Goal: Unclear

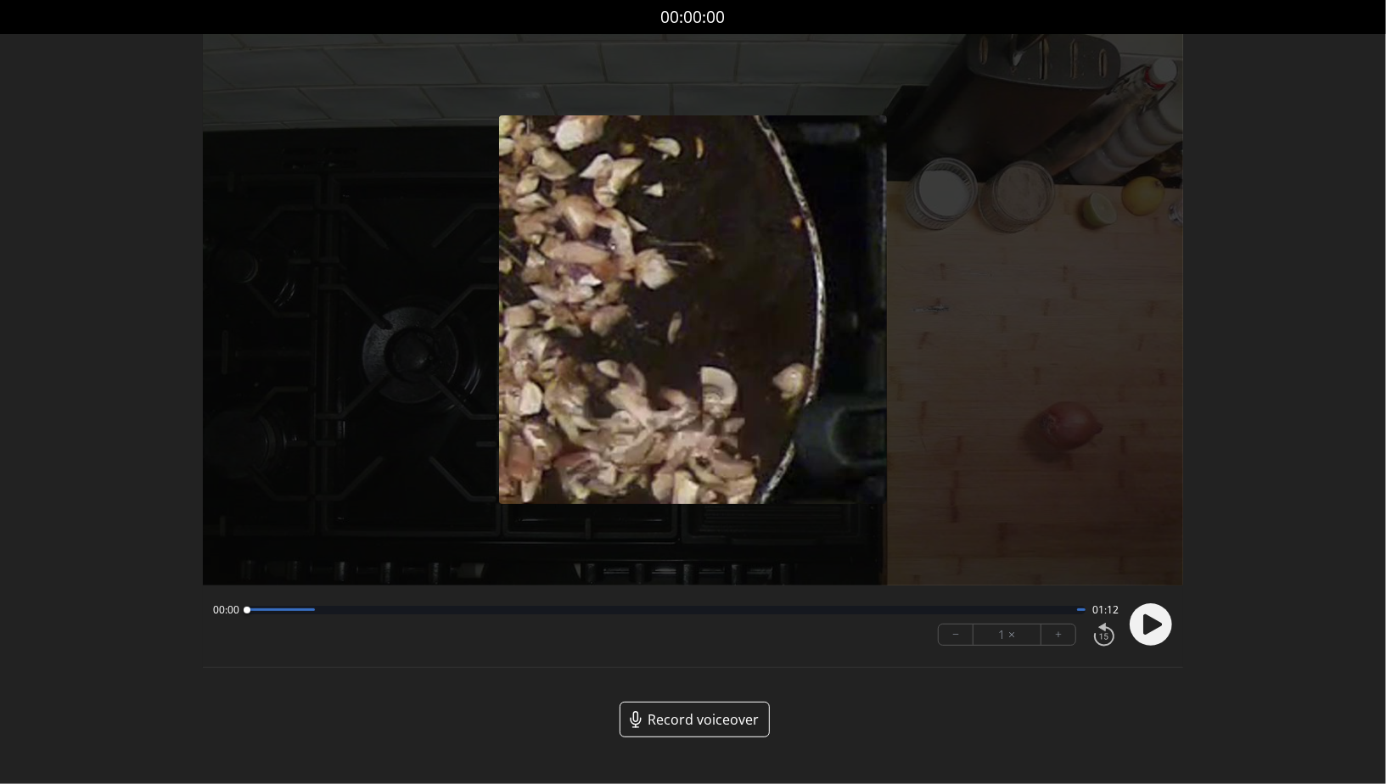
click at [1141, 623] on circle at bounding box center [1151, 624] width 42 height 42
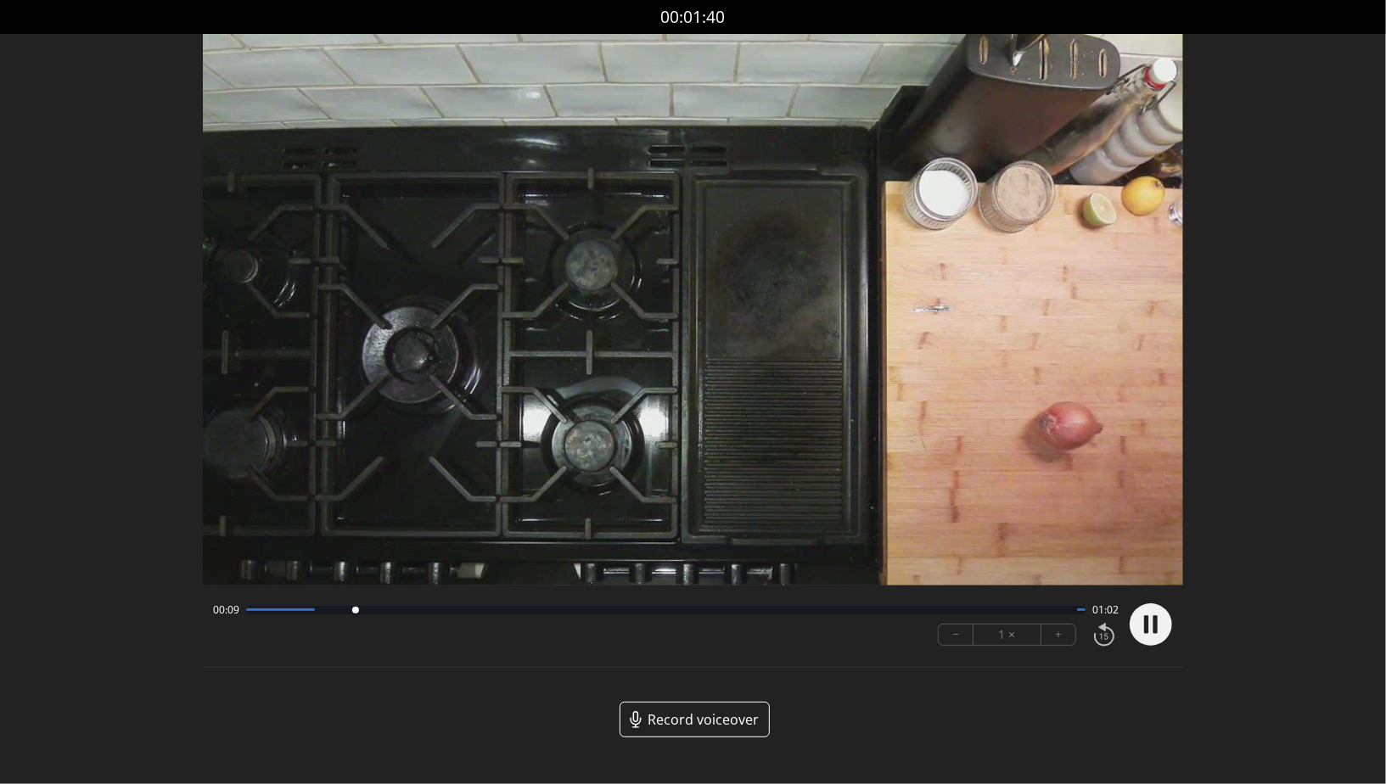
click at [1154, 609] on circle at bounding box center [1151, 624] width 42 height 42
click at [1154, 628] on icon at bounding box center [1152, 624] width 19 height 20
click at [1154, 628] on icon at bounding box center [1155, 624] width 4 height 18
click at [1150, 633] on circle at bounding box center [1151, 624] width 42 height 42
click at [300, 617] on div "00:11 01:00 − 1 × +" at bounding box center [662, 625] width 912 height 58
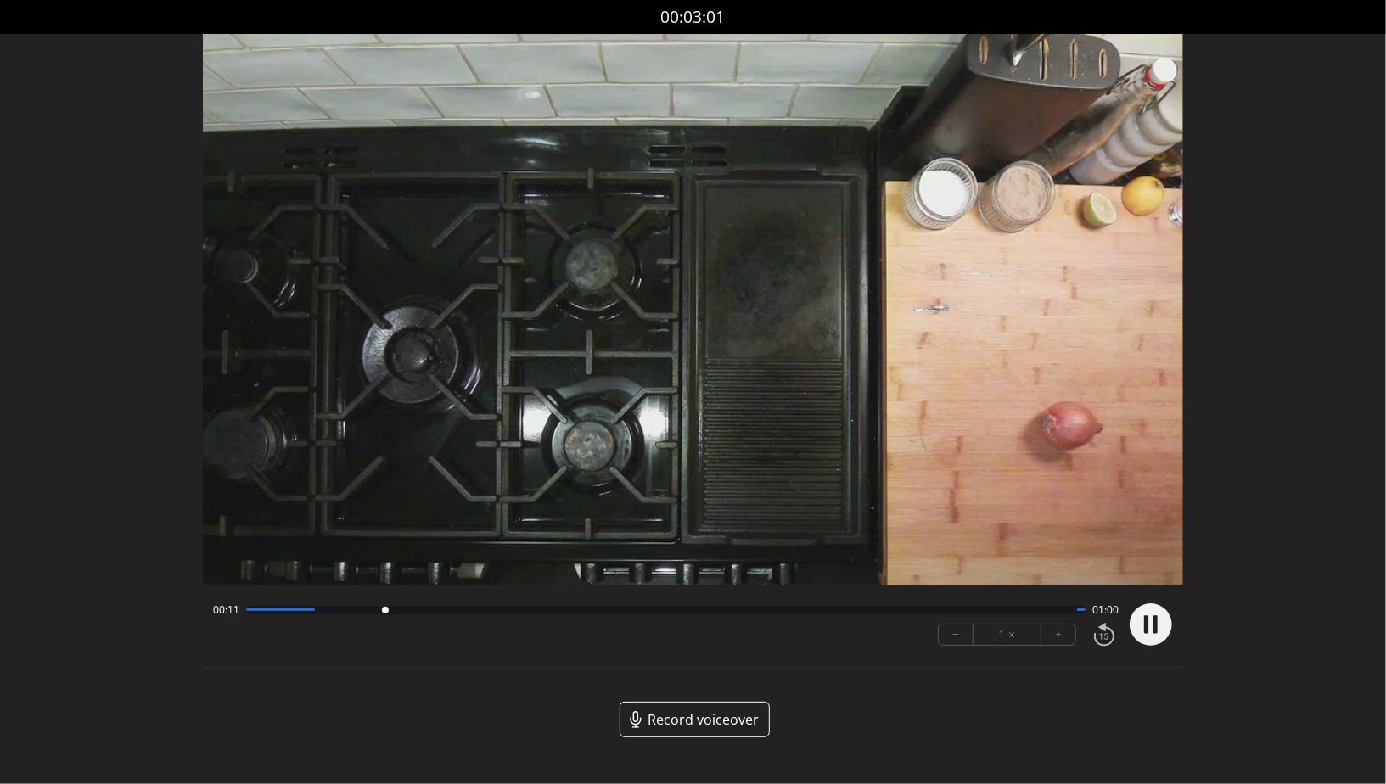
drag, startPoint x: 283, startPoint y: 614, endPoint x: 174, endPoint y: 620, distance: 108.7
click at [178, 620] on div "Discard Recording? You will not be able to recover this once discarded. Cancel …" at bounding box center [693, 382] width 1386 height 765
click at [250, 614] on div "00:13 00:59" at bounding box center [665, 610] width 905 height 14
click at [250, 614] on div "00:13 00:58" at bounding box center [665, 610] width 905 height 14
click at [246, 611] on div at bounding box center [280, 609] width 69 height 3
